Goal: Transaction & Acquisition: Purchase product/service

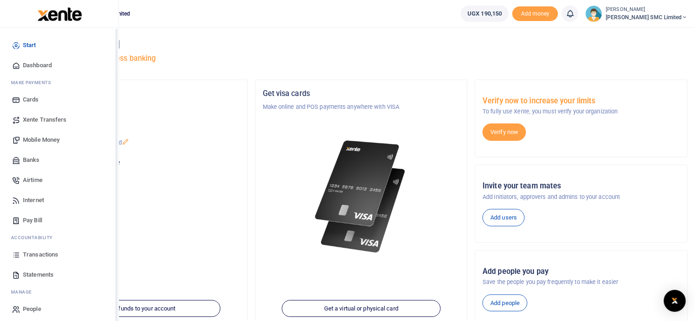
click at [33, 256] on span "Transactions" at bounding box center [40, 254] width 35 height 9
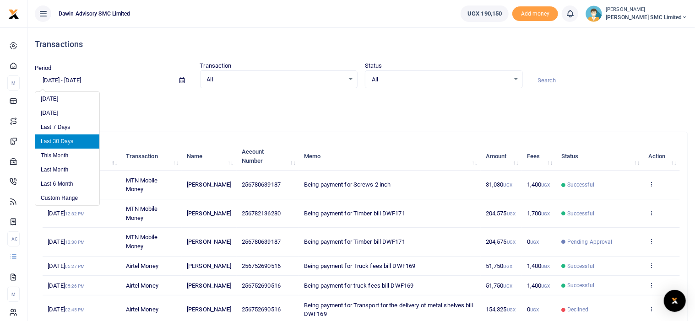
click at [80, 82] on input "09/14/2025 - 10/13/2025" at bounding box center [103, 81] width 137 height 16
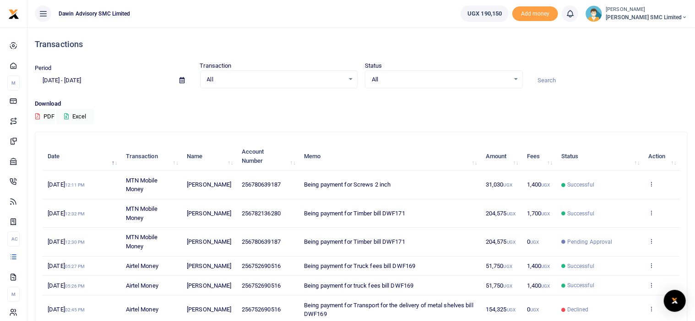
click at [150, 109] on div "Download PDF Excel" at bounding box center [361, 111] width 653 height 25
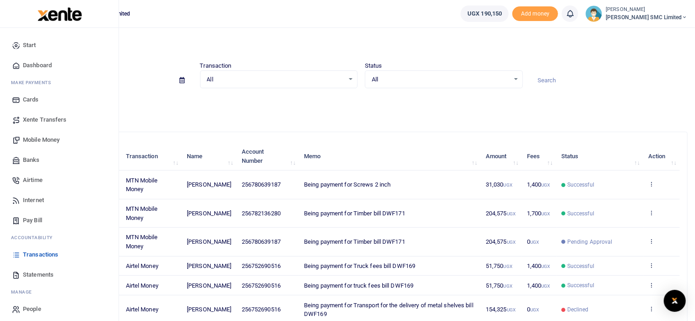
click at [43, 135] on link "Mobile Money" at bounding box center [59, 140] width 104 height 20
click at [35, 137] on span "Mobile Money" at bounding box center [41, 140] width 37 height 9
click at [27, 136] on span "Mobile Money" at bounding box center [41, 140] width 37 height 9
click at [43, 139] on span "Mobile Money" at bounding box center [41, 140] width 37 height 9
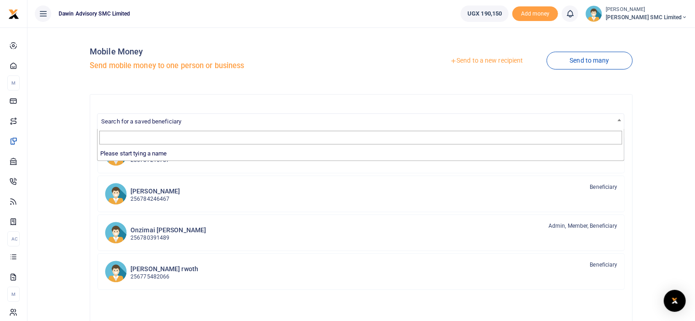
click at [161, 122] on span "Search for a saved beneficiary" at bounding box center [141, 121] width 80 height 7
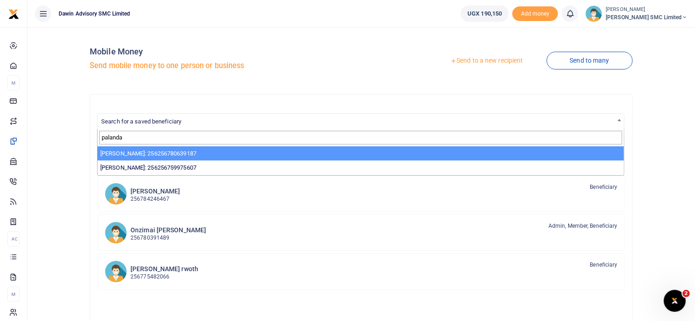
type input "palanda"
select select "3598"
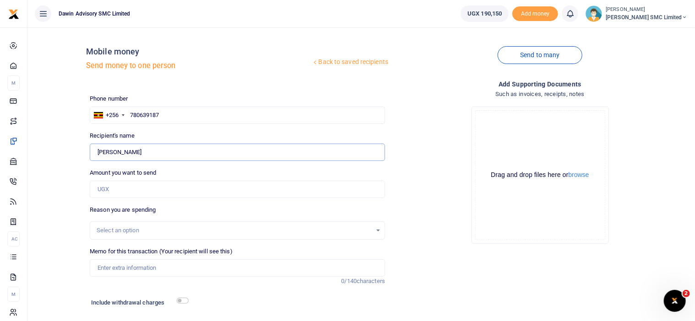
drag, startPoint x: 0, startPoint y: 0, endPoint x: 159, endPoint y: 152, distance: 219.9
click at [159, 152] on input "Edmond Palanda" at bounding box center [237, 152] width 295 height 17
click at [110, 192] on input "Amount you want to send" at bounding box center [237, 189] width 295 height 17
type input "245,868"
click at [134, 269] on input "Memo for this transaction (Your recipient will see this)" at bounding box center [237, 268] width 295 height 17
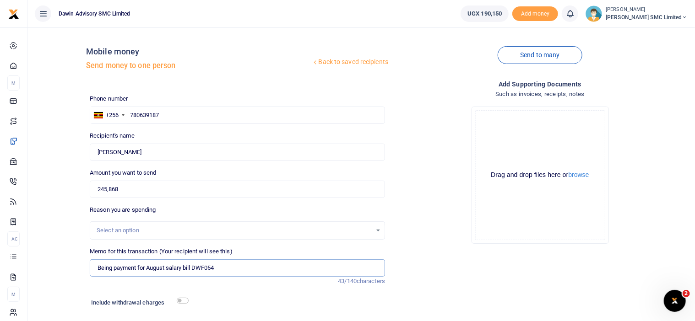
click at [219, 268] on input "Being payment for August salary bill DWF054" at bounding box center [237, 268] width 295 height 17
click at [252, 266] on input "Being payment for Employee Reimbursements ER00017" at bounding box center [237, 268] width 295 height 17
type input "Being payment for Employee Reimbursements"
click at [183, 302] on input "checkbox" at bounding box center [183, 301] width 12 height 6
checkbox input "true"
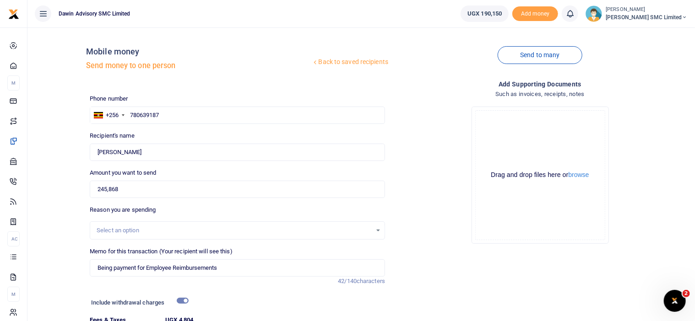
click at [434, 232] on div "Drop your files here Drag and drop files here or browse Powered by Uppy" at bounding box center [539, 175] width 295 height 152
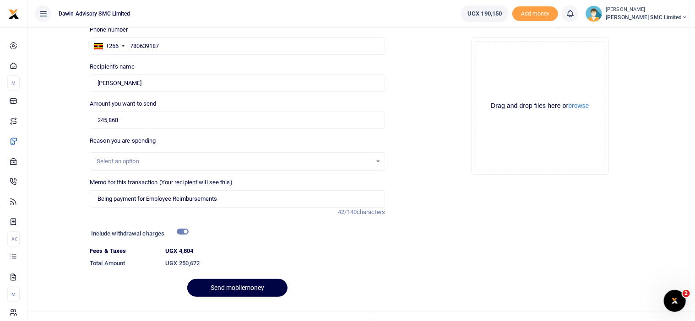
scroll to position [83, 0]
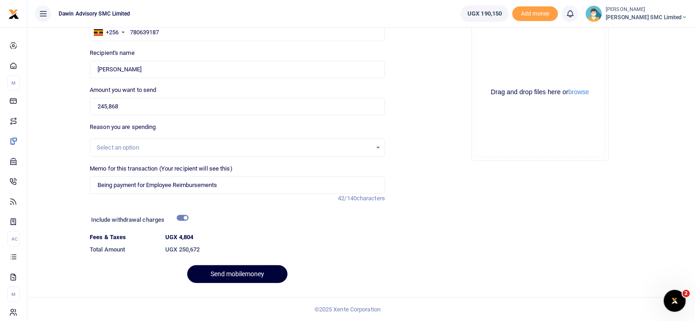
click at [234, 273] on button "Send mobilemoney" at bounding box center [237, 275] width 100 height 18
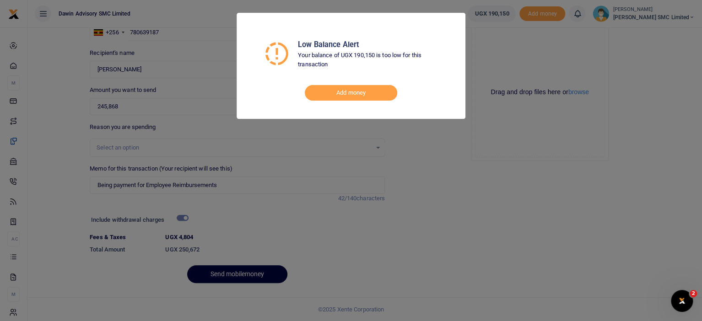
click at [450, 289] on div "Low Balance Alert Your balance of UGX 190,150 is too low for this transaction A…" at bounding box center [351, 160] width 702 height 321
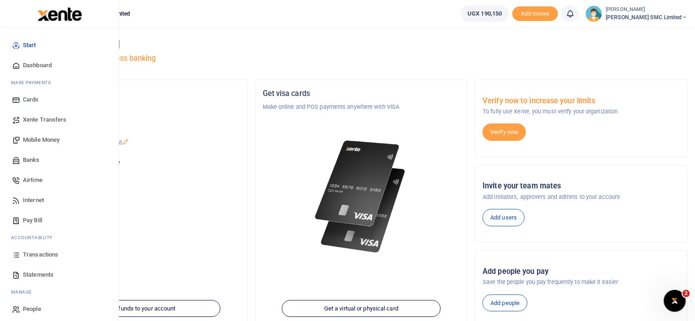
click at [40, 136] on span "Mobile Money" at bounding box center [41, 140] width 37 height 9
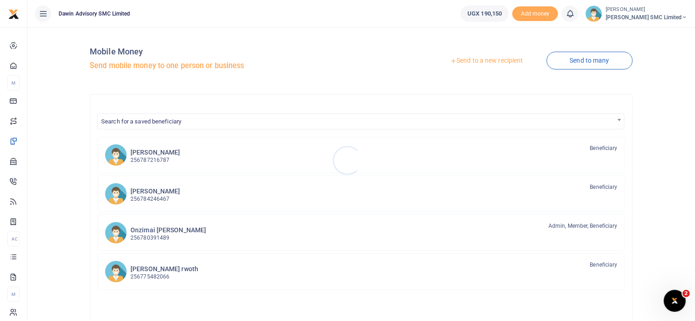
click at [155, 118] on div at bounding box center [347, 160] width 695 height 321
click at [161, 123] on span "Search for a saved beneficiary" at bounding box center [141, 121] width 80 height 7
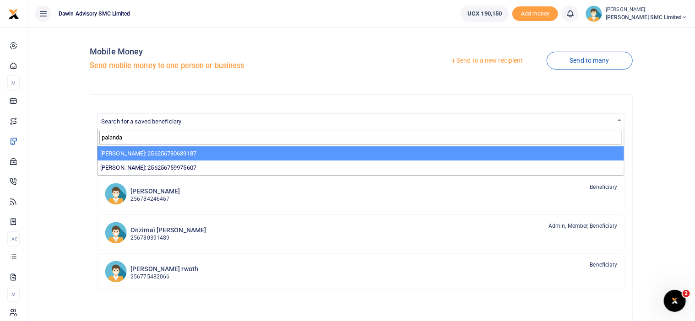
type input "palanda"
select select "3598"
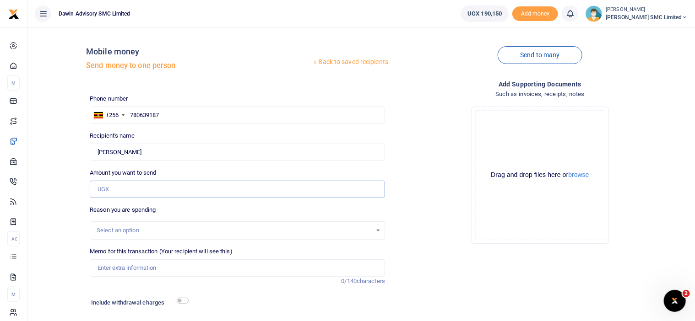
click at [117, 192] on input "Amount you want to send" at bounding box center [237, 189] width 295 height 17
type input "50,000"
click at [429, 226] on div "Drop your files here Drag and drop files here or browse Powered by Uppy" at bounding box center [539, 175] width 295 height 152
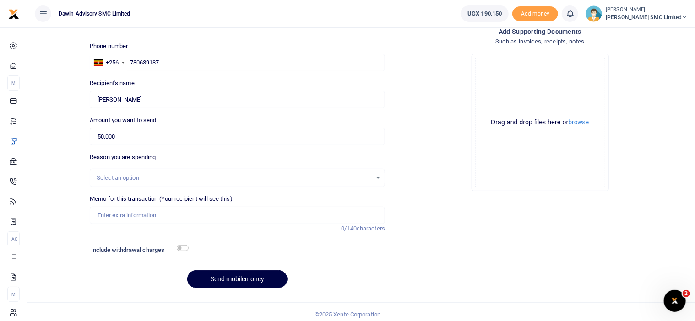
scroll to position [55, 0]
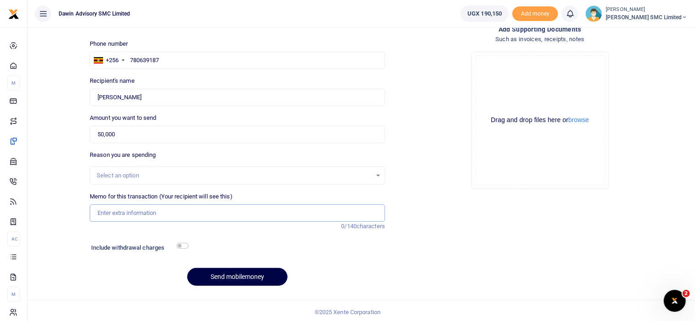
click at [166, 219] on input "Memo for this transaction (Your recipient will see this)" at bounding box center [237, 213] width 295 height 17
type input "Being payment for truck fees for the delivery of laundry table"
click at [183, 244] on input "checkbox" at bounding box center [183, 246] width 12 height 6
checkbox input "true"
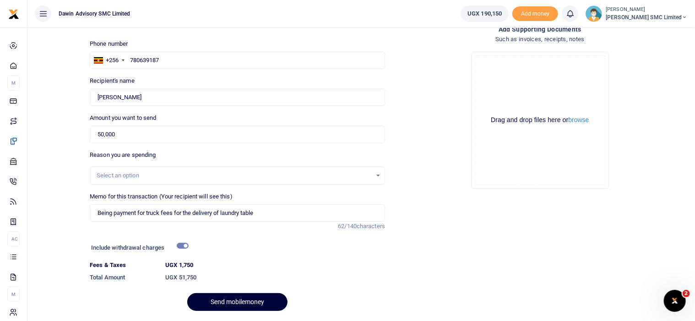
click at [220, 296] on button "Send mobilemoney" at bounding box center [237, 303] width 100 height 18
